Goal: Information Seeking & Learning: Learn about a topic

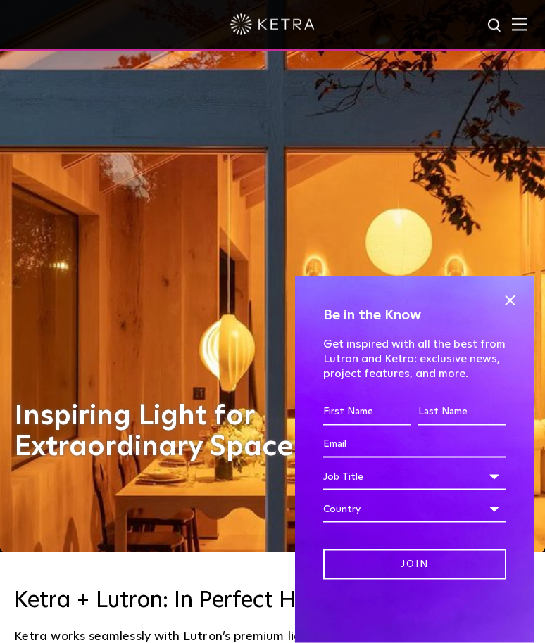
scroll to position [92, 0]
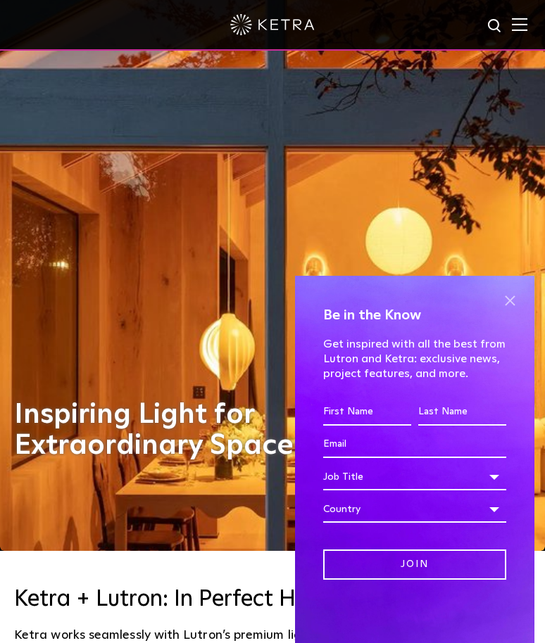
click at [507, 311] on span at bounding box center [509, 300] width 21 height 21
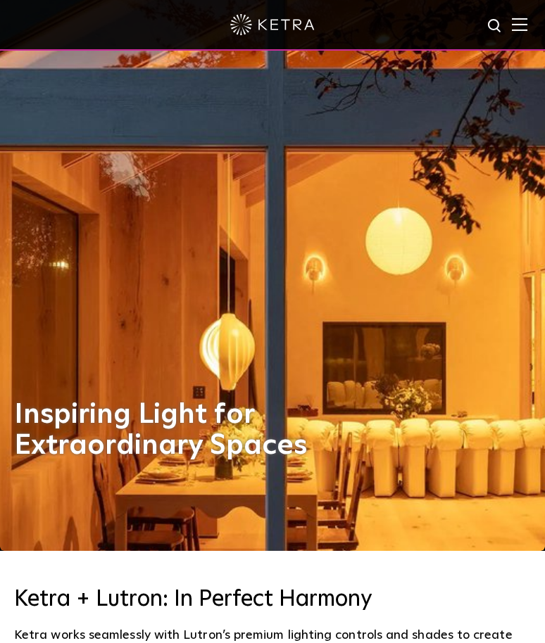
click at [526, 18] on img at bounding box center [519, 24] width 15 height 13
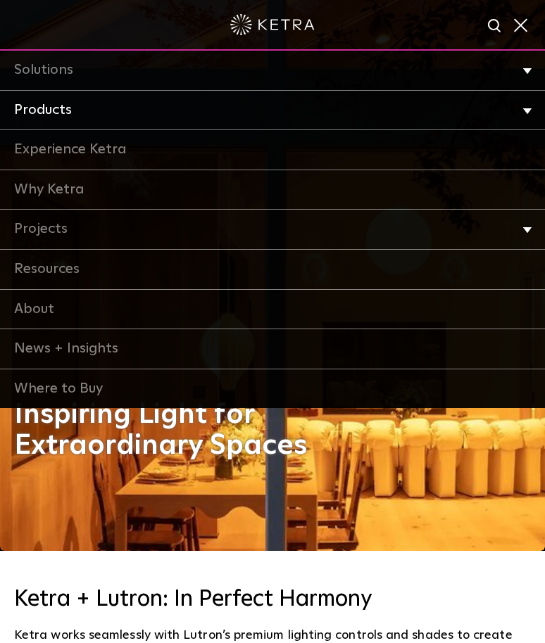
click at [524, 112] on li "Products Commercial Products Residential Products" at bounding box center [272, 111] width 545 height 40
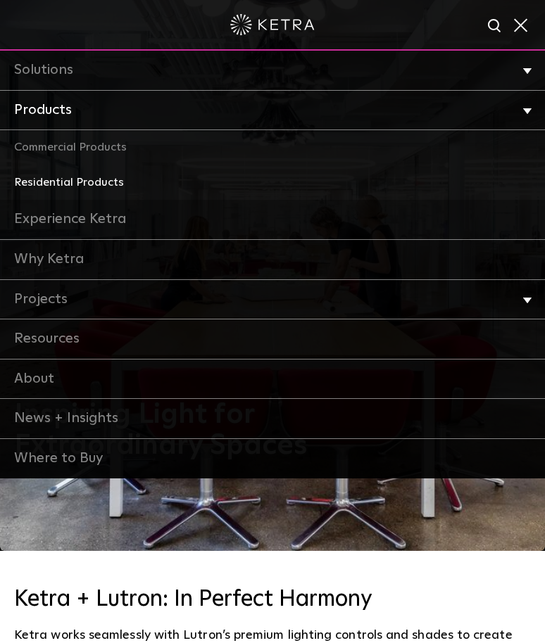
click at [107, 184] on link "Residential Products" at bounding box center [272, 182] width 545 height 35
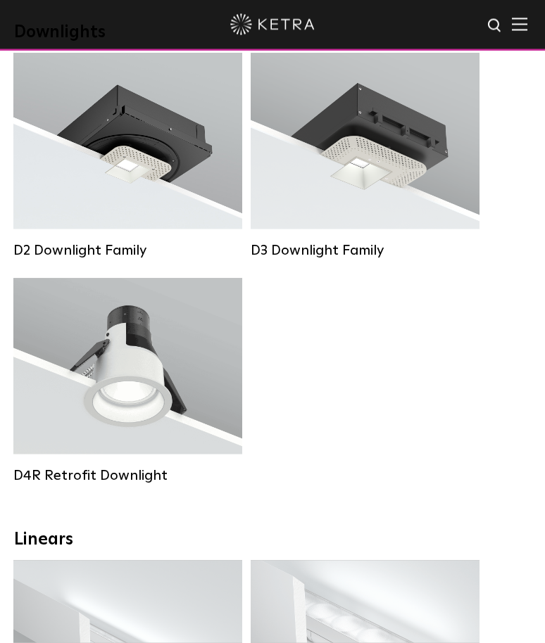
scroll to position [215, 0]
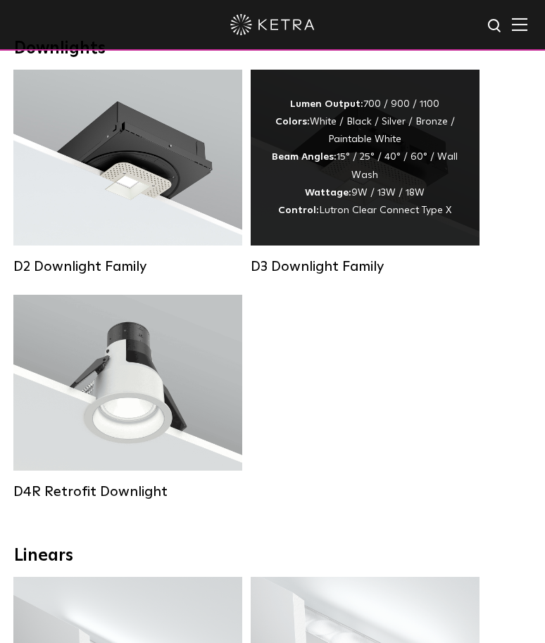
click at [331, 196] on strong "Wattage:" at bounding box center [328, 193] width 46 height 10
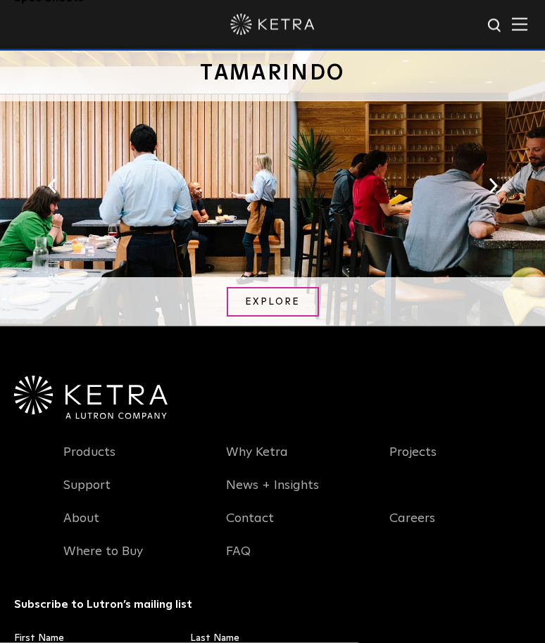
scroll to position [2750, 0]
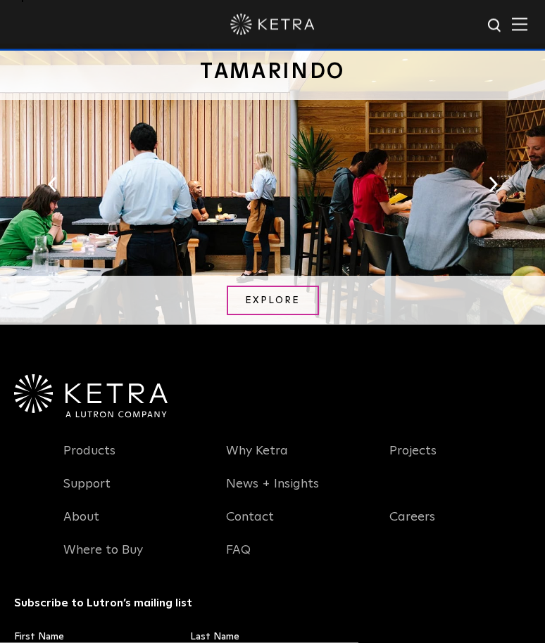
click at [144, 476] on li "Products" at bounding box center [134, 459] width 163 height 33
click at [315, 241] on div "D3 in application: Tamarindo Explore" at bounding box center [272, 185] width 545 height 282
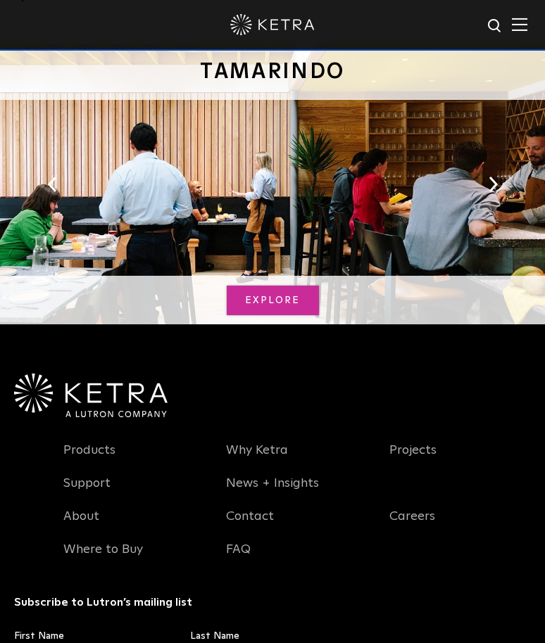
click at [285, 316] on link "Explore" at bounding box center [273, 301] width 92 height 30
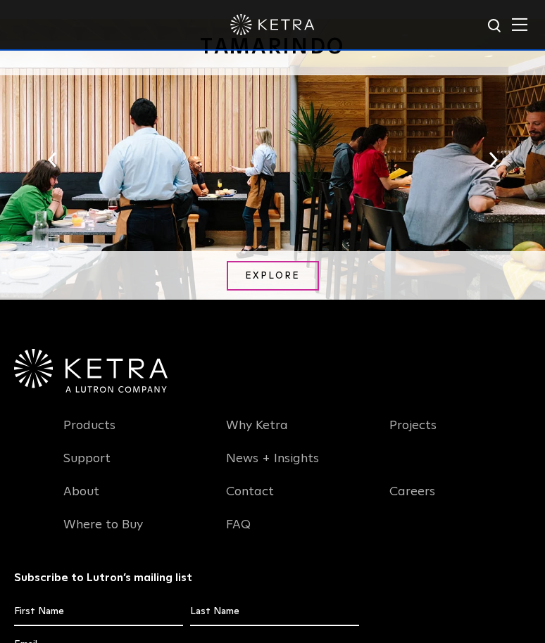
click at [525, 24] on img at bounding box center [519, 24] width 15 height 13
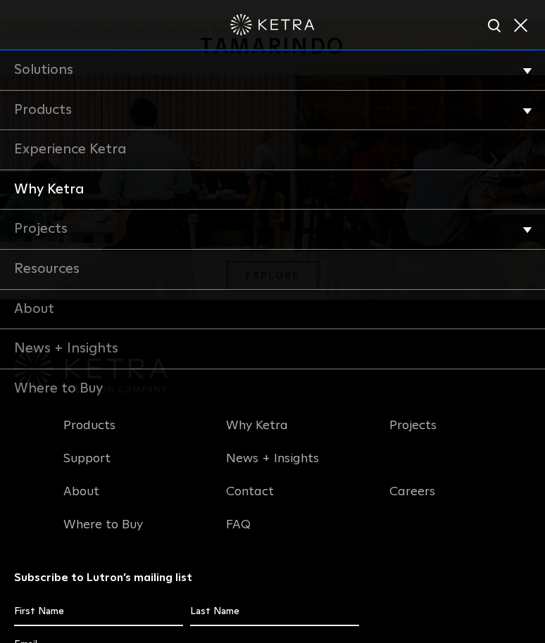
click at [215, 182] on link "Why Ketra" at bounding box center [272, 190] width 545 height 40
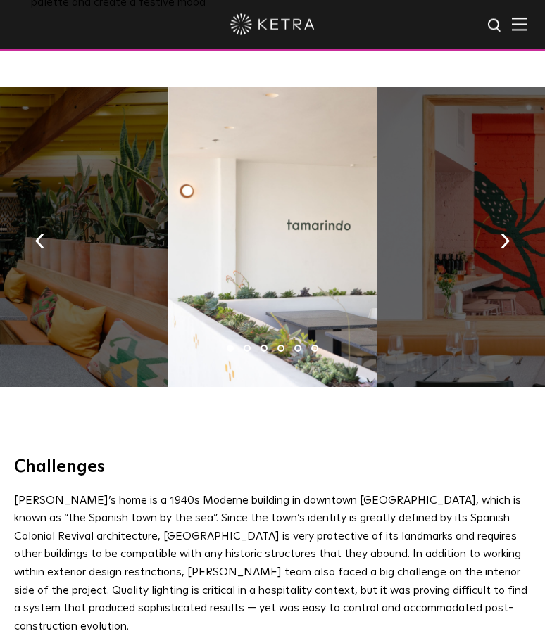
scroll to position [945, 0]
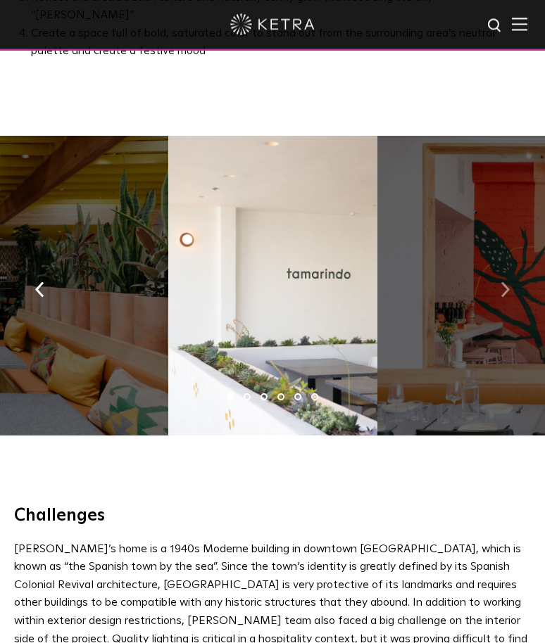
click at [496, 265] on button "button" at bounding box center [505, 289] width 30 height 49
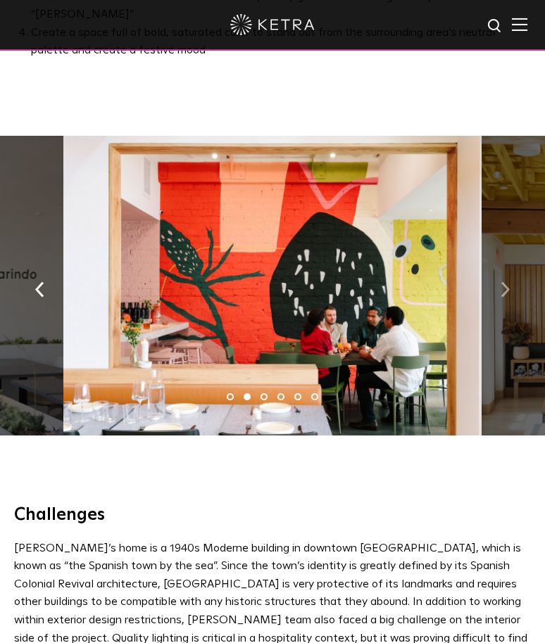
click at [511, 265] on button "button" at bounding box center [505, 289] width 30 height 49
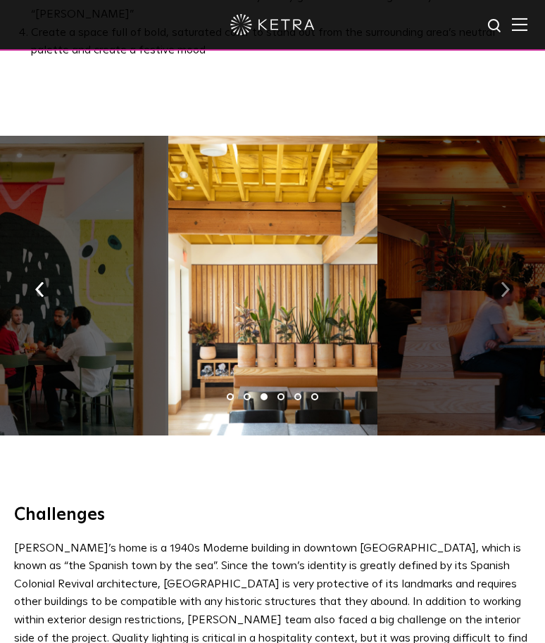
click at [510, 265] on button "button" at bounding box center [505, 289] width 30 height 49
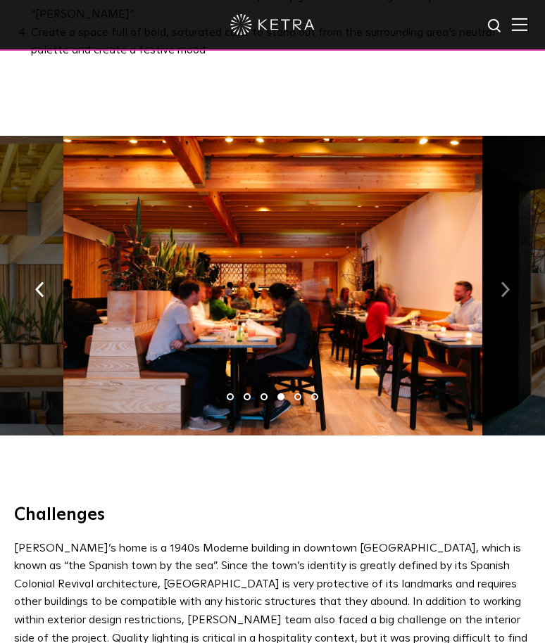
click at [496, 265] on button "button" at bounding box center [505, 289] width 30 height 49
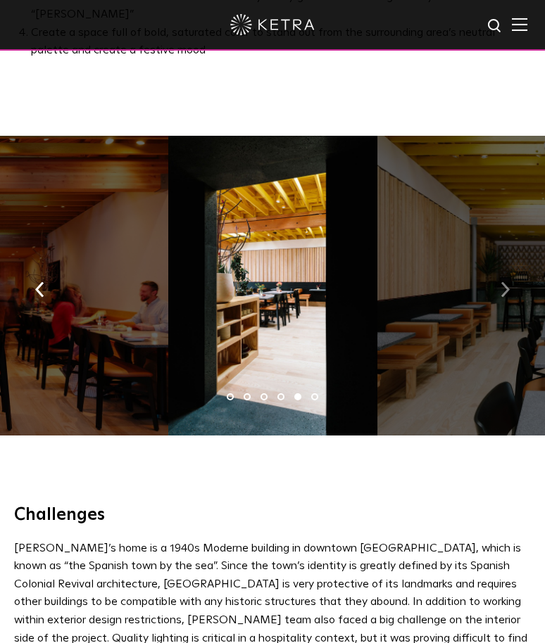
click at [500, 265] on button "button" at bounding box center [505, 289] width 30 height 49
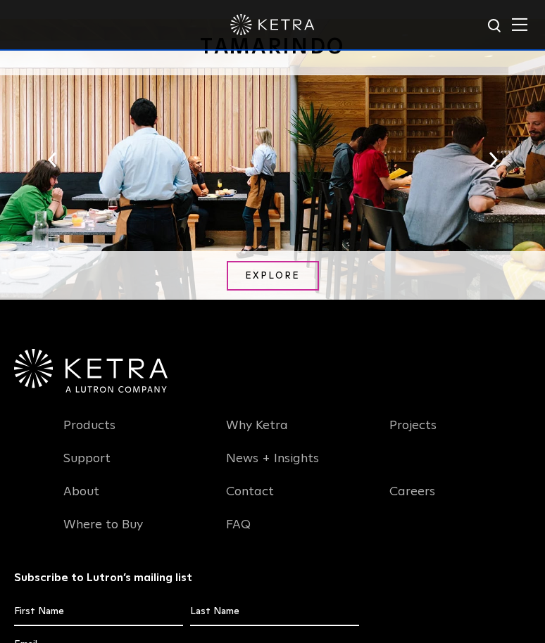
click at [533, 18] on div at bounding box center [272, 25] width 545 height 51
click at [520, 20] on img at bounding box center [519, 24] width 15 height 13
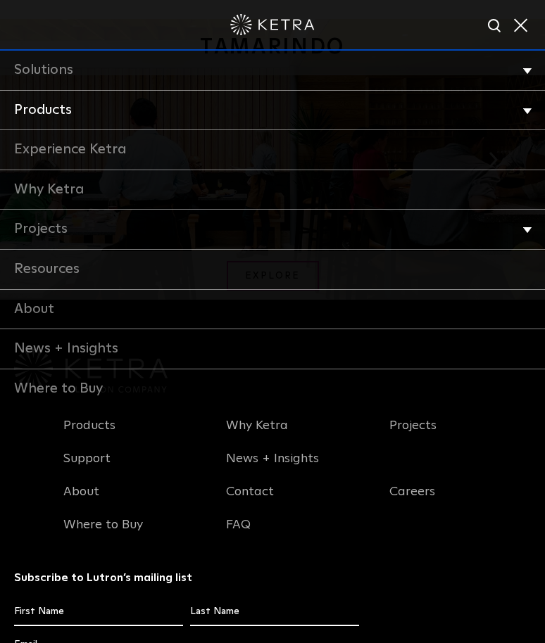
click at [524, 113] on li "Products Commercial Products Residential Products" at bounding box center [272, 111] width 545 height 40
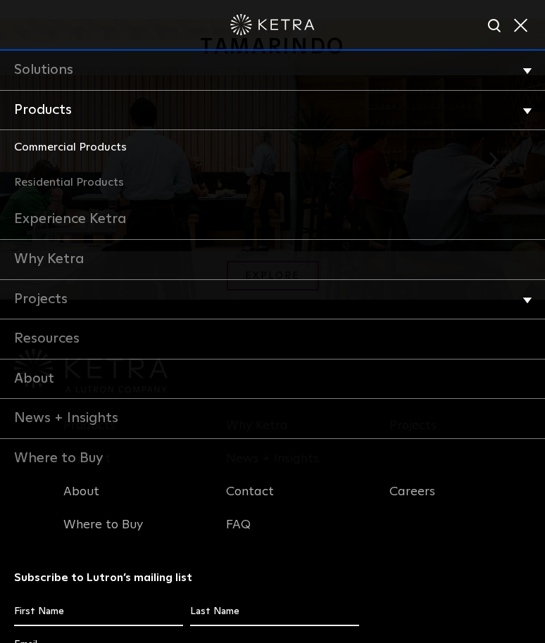
click at [108, 154] on link "Commercial Products" at bounding box center [272, 147] width 545 height 35
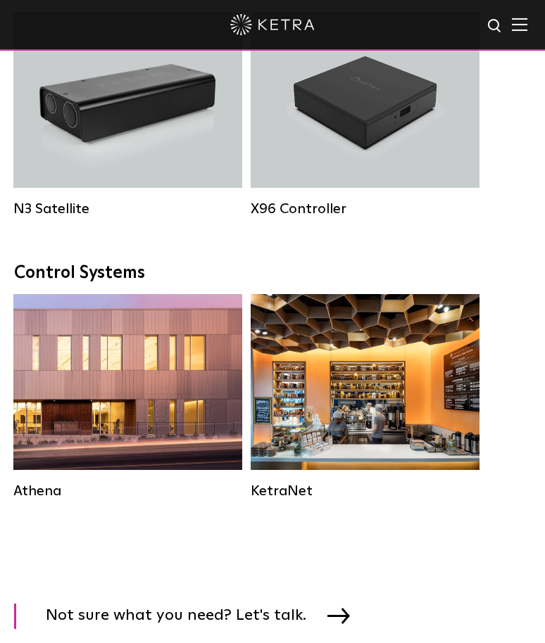
scroll to position [2290, 0]
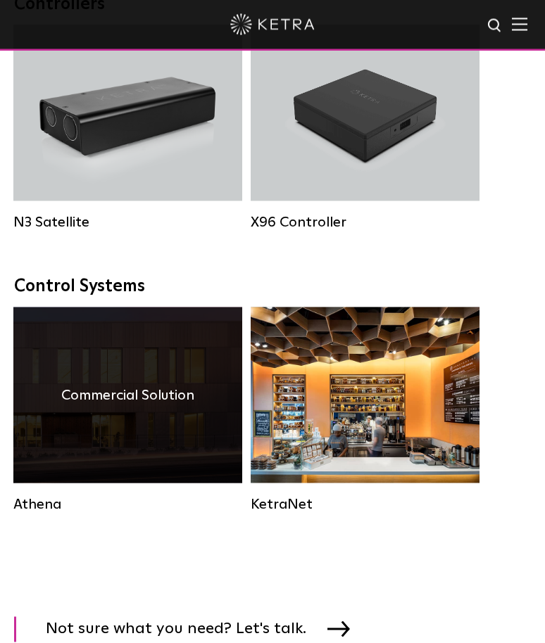
click at [116, 450] on div "Commercial Solution" at bounding box center [127, 396] width 229 height 176
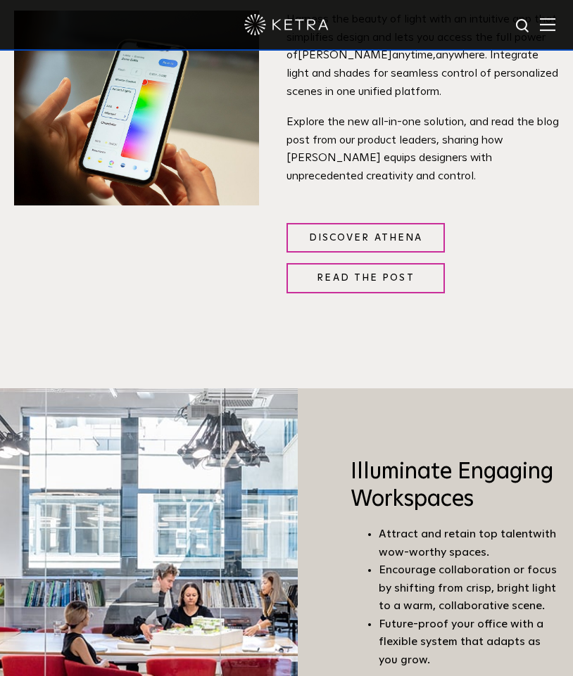
scroll to position [788, 0]
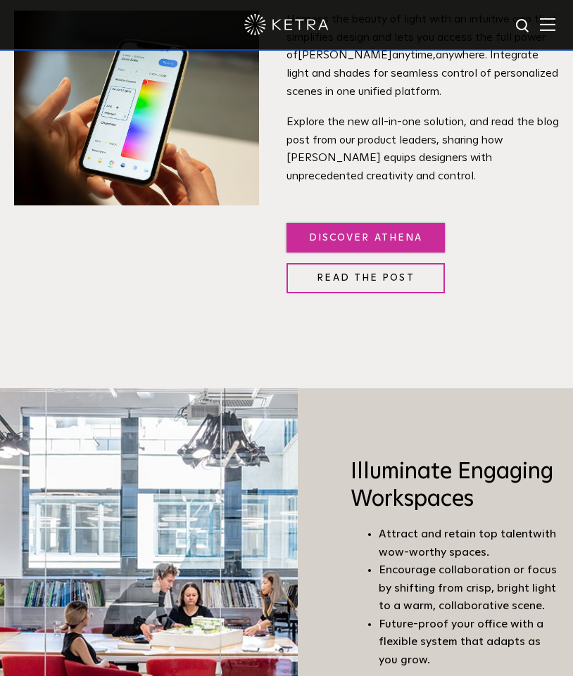
click at [377, 253] on link "Discover Athena" at bounding box center [365, 238] width 158 height 30
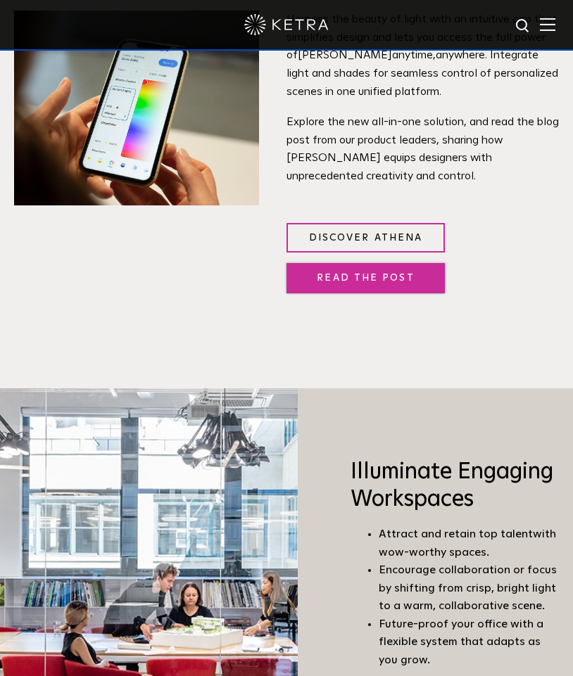
click at [347, 294] on link "Read the Post" at bounding box center [365, 278] width 158 height 30
